Goal: Information Seeking & Learning: Learn about a topic

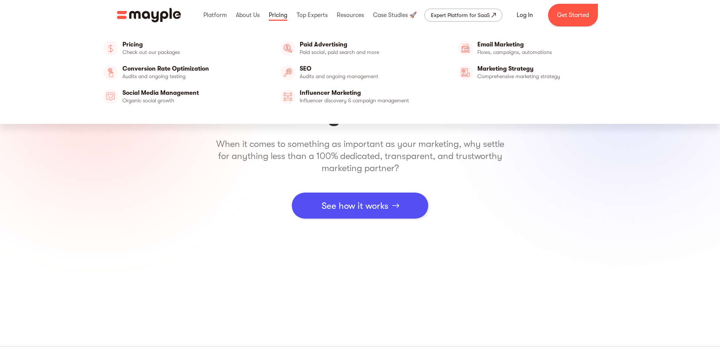
click at [278, 15] on link at bounding box center [278, 15] width 22 height 24
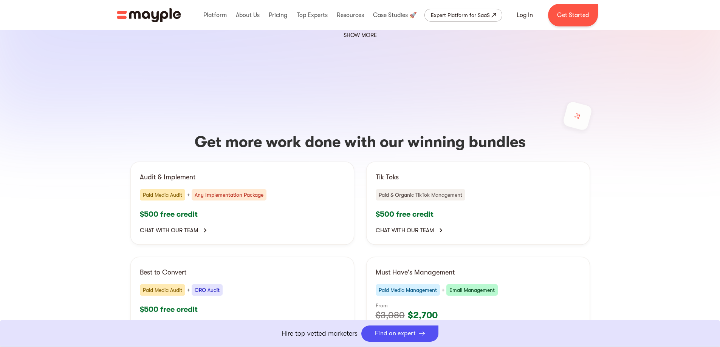
scroll to position [1512, 0]
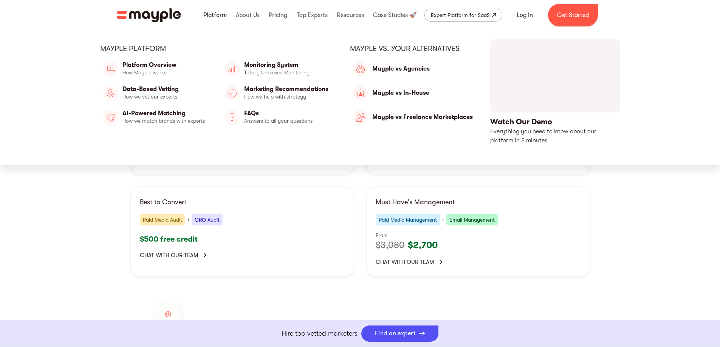
click at [220, 15] on link at bounding box center [214, 15] width 27 height 24
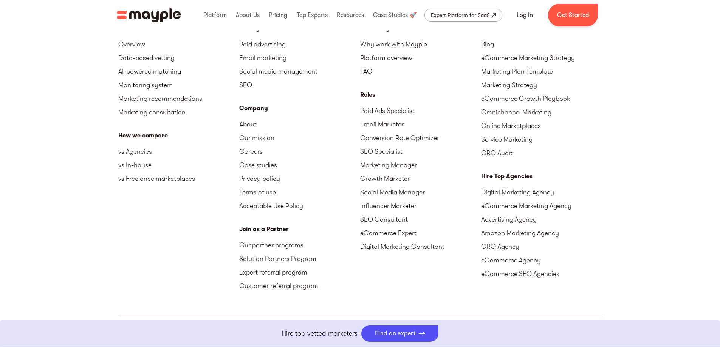
scroll to position [2374, 0]
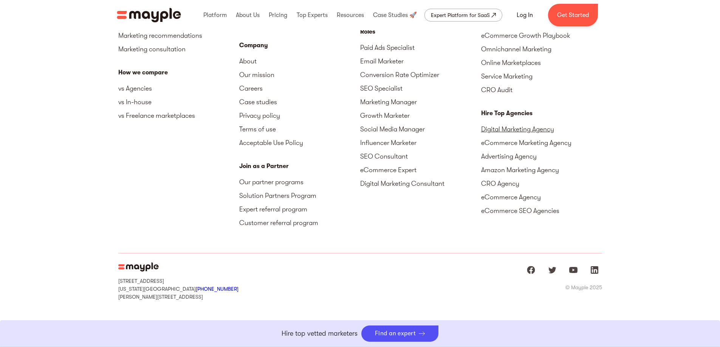
click at [525, 128] on link "Digital Marketing Agency" at bounding box center [541, 129] width 121 height 14
